Goal: Information Seeking & Learning: Check status

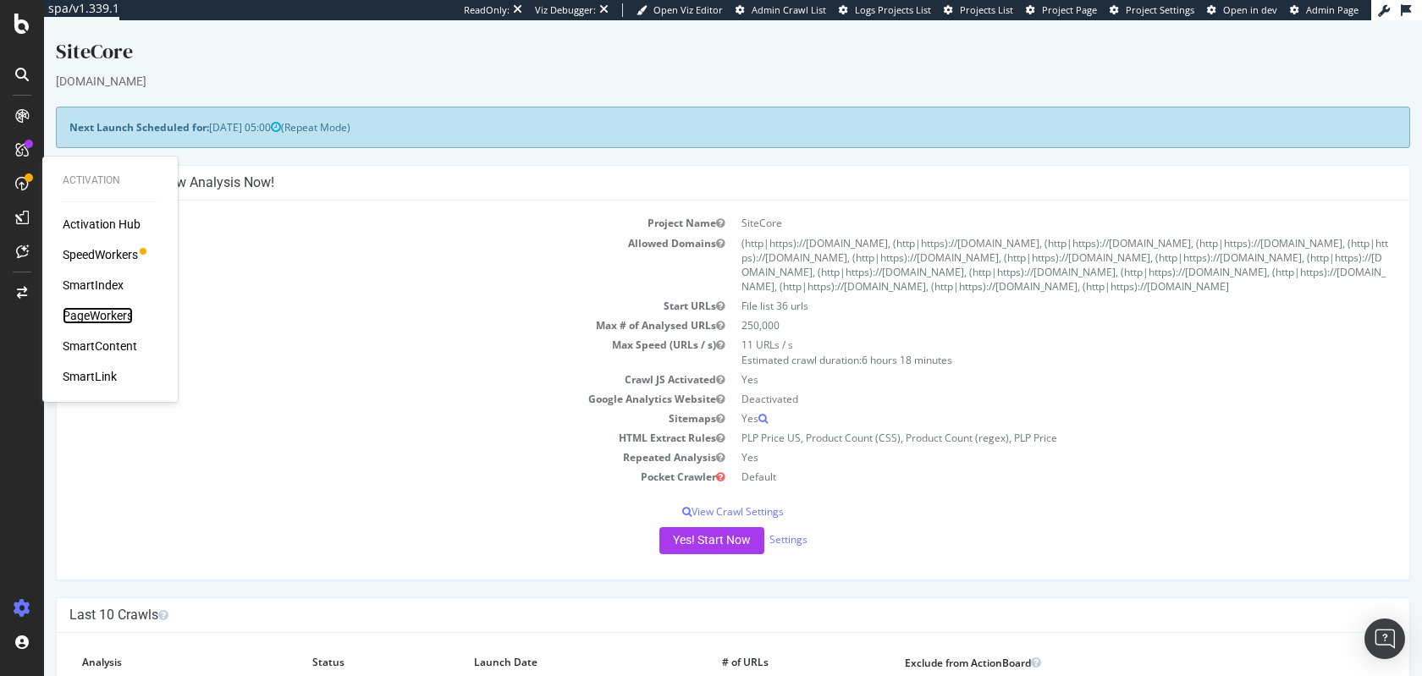
click at [91, 310] on div "PageWorkers" at bounding box center [98, 315] width 70 height 17
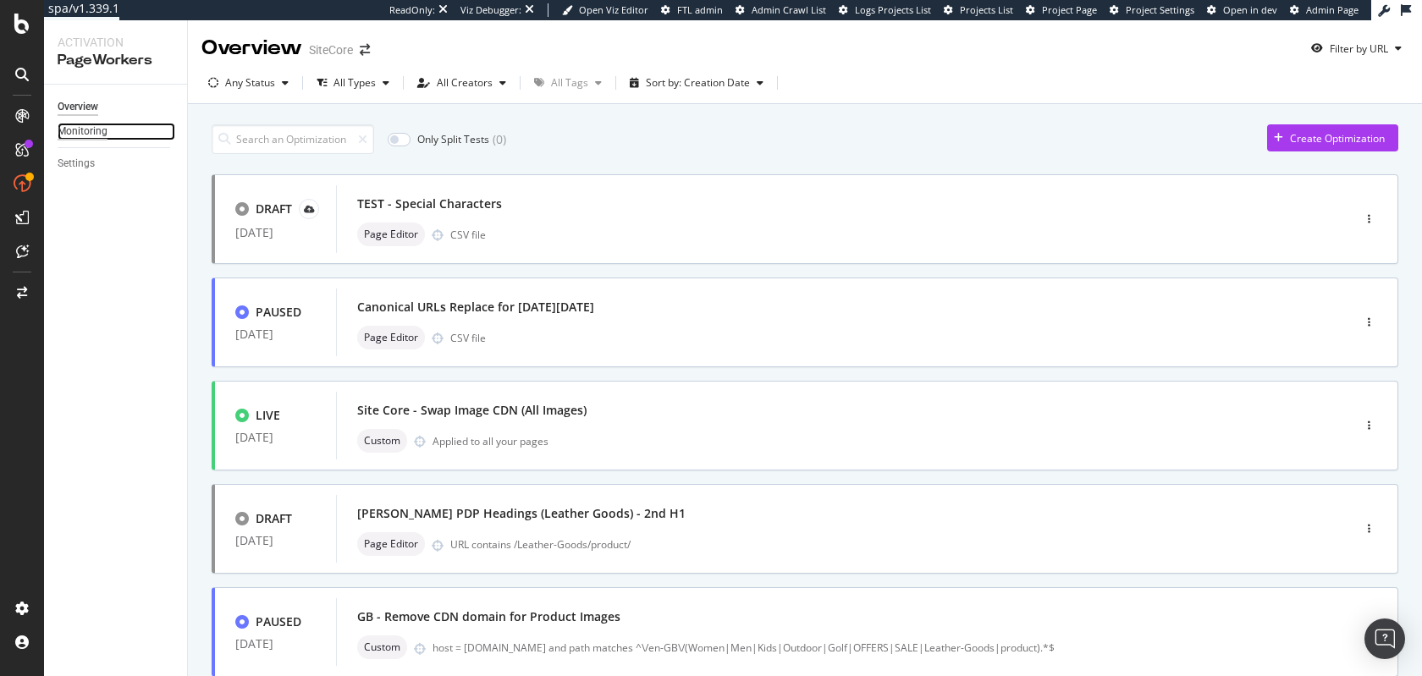
click at [85, 133] on div "Monitoring" at bounding box center [83, 132] width 50 height 18
